Goal: Obtain resource: Obtain resource

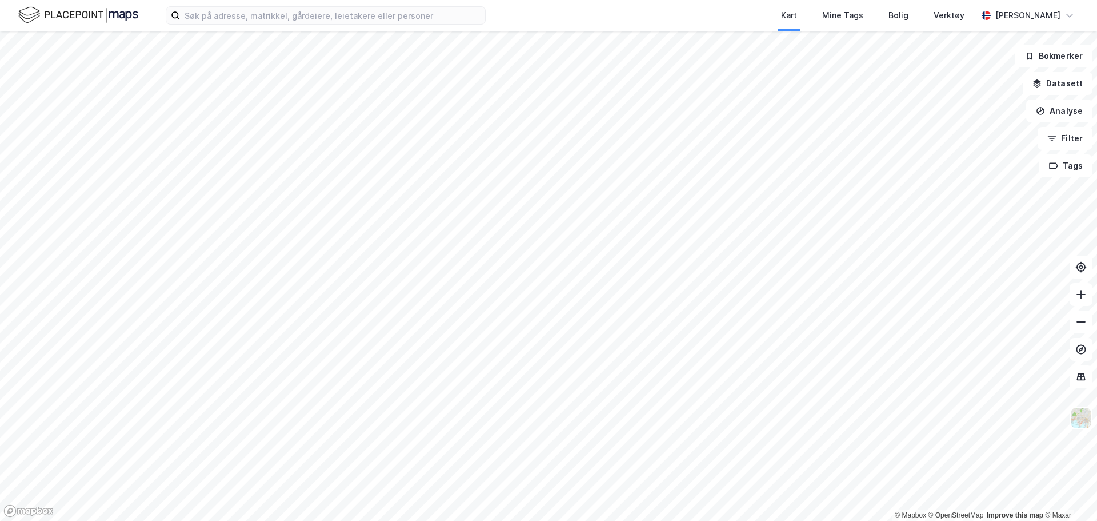
click at [220, 25] on div "Kart Mine Tags Bolig Verktøy [PERSON_NAME]" at bounding box center [548, 15] width 1097 height 31
click at [221, 12] on input at bounding box center [332, 15] width 305 height 17
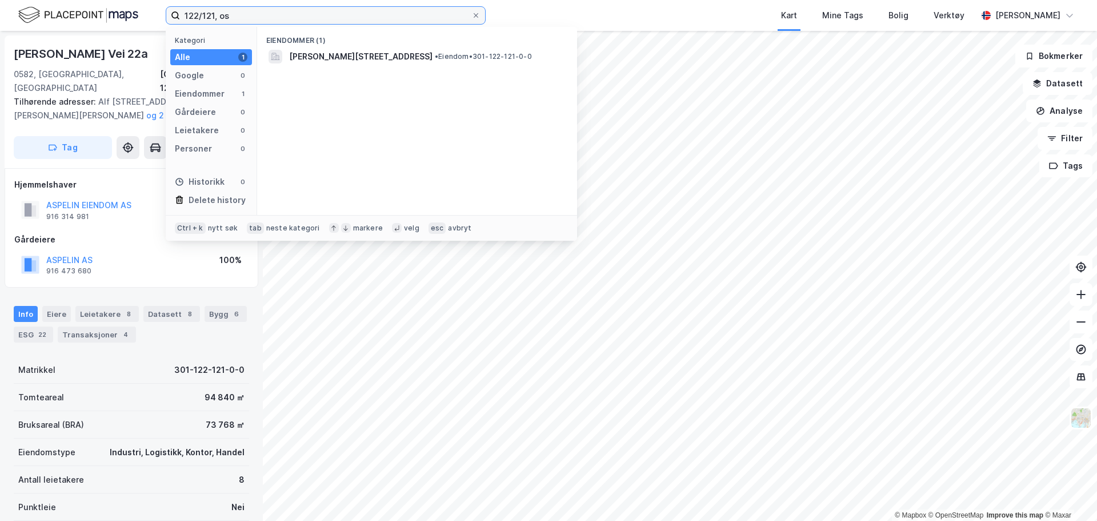
drag, startPoint x: 243, startPoint y: 19, endPoint x: 144, endPoint y: 18, distance: 99.4
click at [144, 18] on div "122/121, os Kategori Alle 1 Google 0 Eiendommer 1 Gårdeiere 0 Leietakere 0 Pers…" at bounding box center [548, 15] width 1097 height 31
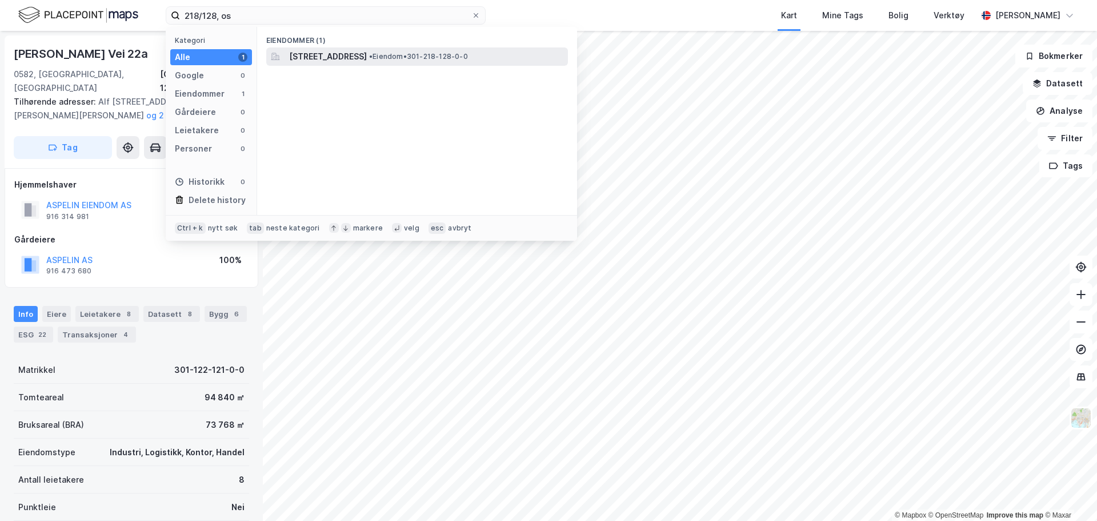
click at [371, 49] on div "[STREET_ADDRESS] • Eiendom • 301-218-128-0-0" at bounding box center [417, 56] width 302 height 18
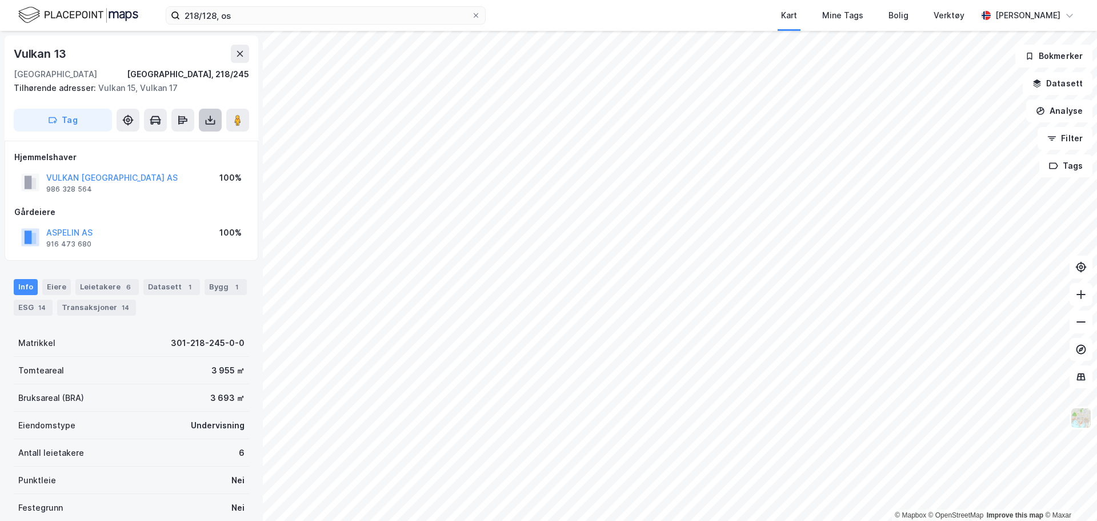
click at [213, 117] on icon at bounding box center [210, 119] width 11 height 11
click at [206, 148] on div "Last ned grunnbok" at bounding box center [161, 143] width 122 height 18
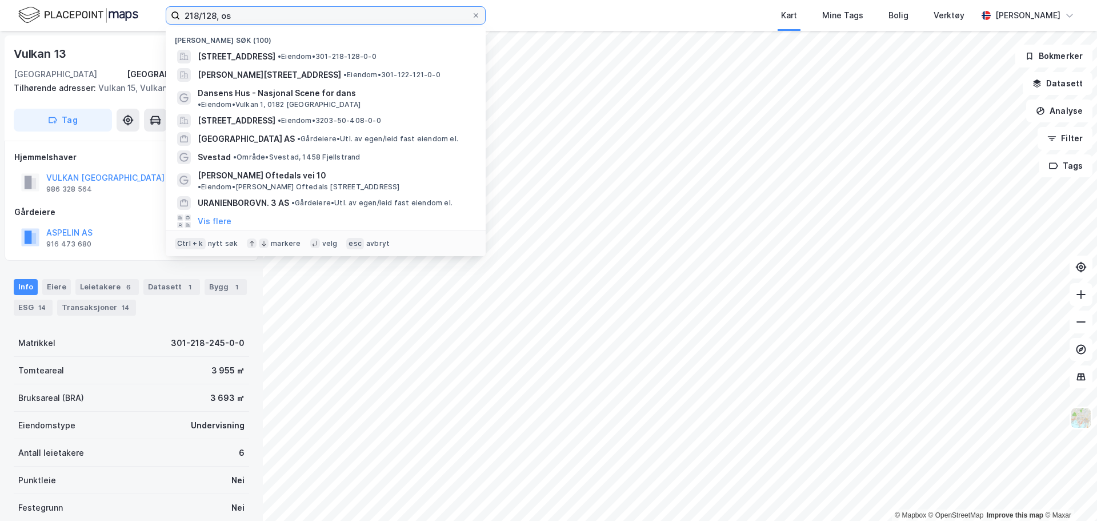
drag, startPoint x: 225, startPoint y: 14, endPoint x: 162, endPoint y: 13, distance: 63.4
click at [162, 13] on div "218/128, os Nylige søk (100) [STREET_ADDRESS] • Eiendom • 301-218-128-0-0 Alf […" at bounding box center [548, 15] width 1097 height 31
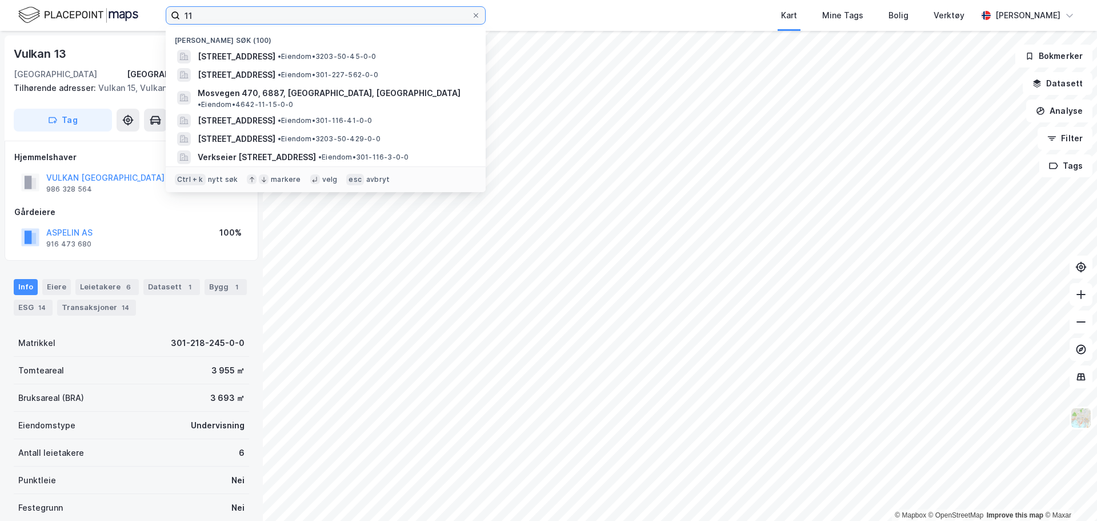
type input "1"
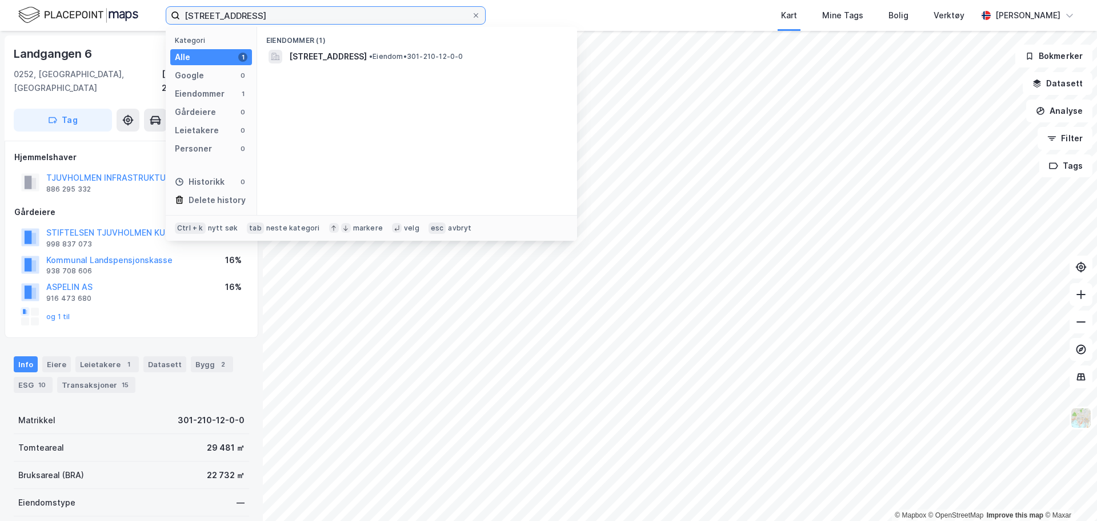
drag, startPoint x: 283, startPoint y: 19, endPoint x: 107, endPoint y: 21, distance: 176.6
click at [107, 21] on div "210/12, [GEOGRAPHIC_DATA] Kategori Alle 1 Google 0 Eiendommer 1 Gårdeiere 0 Lei…" at bounding box center [548, 15] width 1097 height 31
type input "[STREET_ADDRESS]"
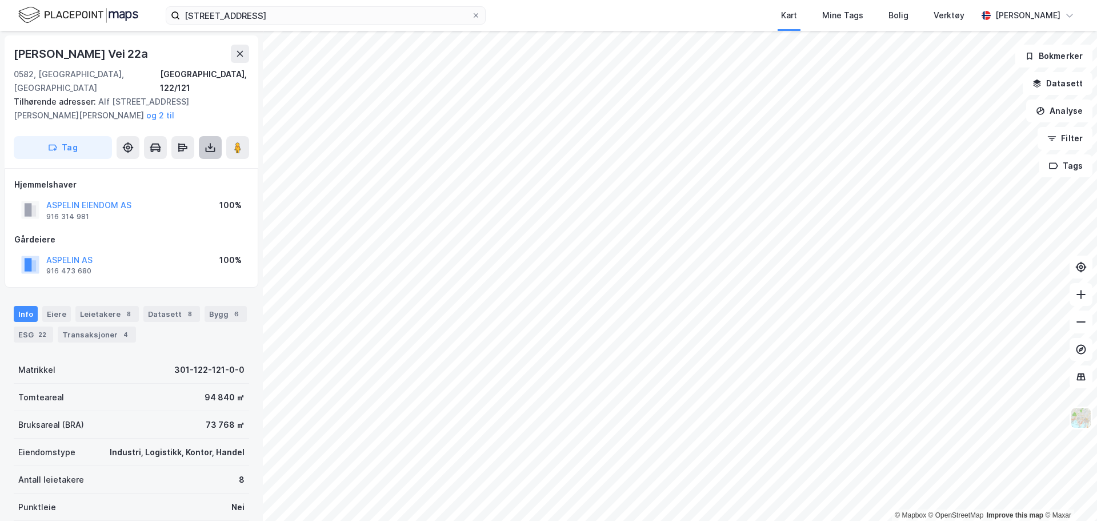
click at [211, 142] on button at bounding box center [210, 147] width 23 height 23
click at [211, 161] on div "Last ned grunnbok" at bounding box center [161, 170] width 122 height 18
